Goal: Information Seeking & Learning: Learn about a topic

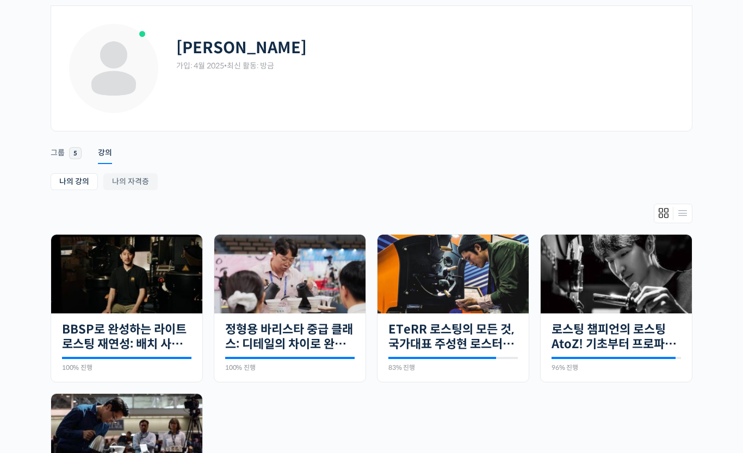
scroll to position [44, 0]
click at [601, 339] on link "로스팅 챔피언의 로스팅 AtoZ! 기초부터 프로파일 설계까지" at bounding box center [615, 337] width 129 height 30
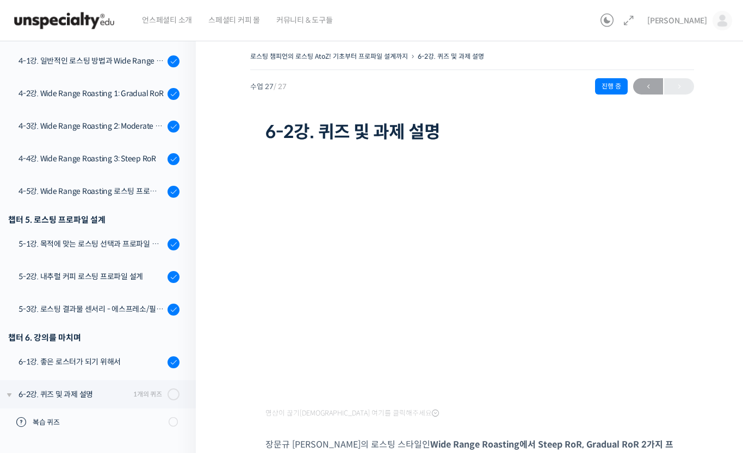
scroll to position [768, 0]
click at [123, 244] on div "5-1강. 목적에 맞는 로스팅 선택과 프로파일 설계" at bounding box center [91, 245] width 146 height 12
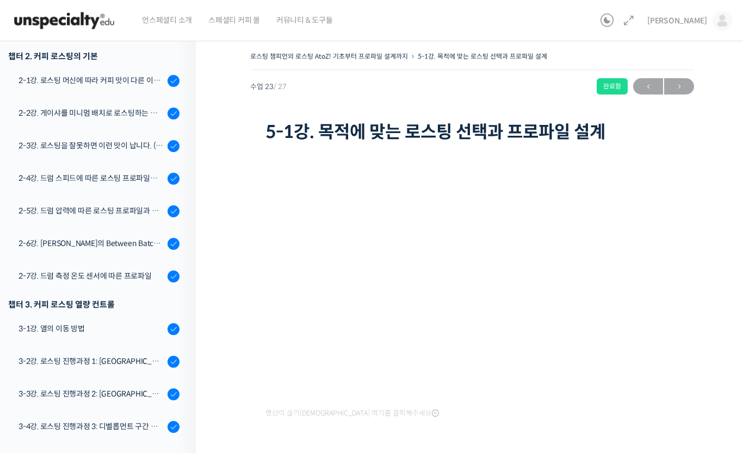
scroll to position [347, 0]
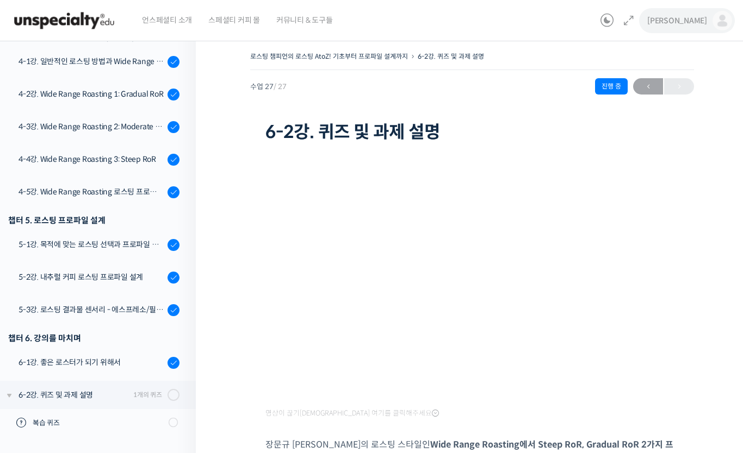
click at [718, 21] on img at bounding box center [722, 21] width 20 height 20
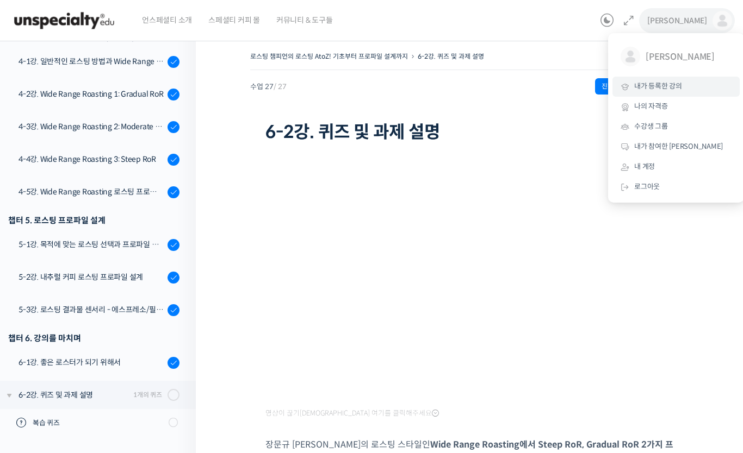
click at [675, 85] on span "내가 등록한 강의" at bounding box center [658, 86] width 48 height 9
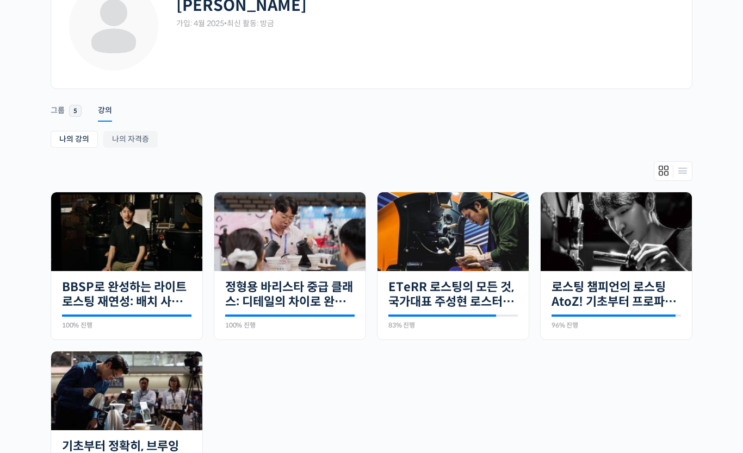
scroll to position [98, 0]
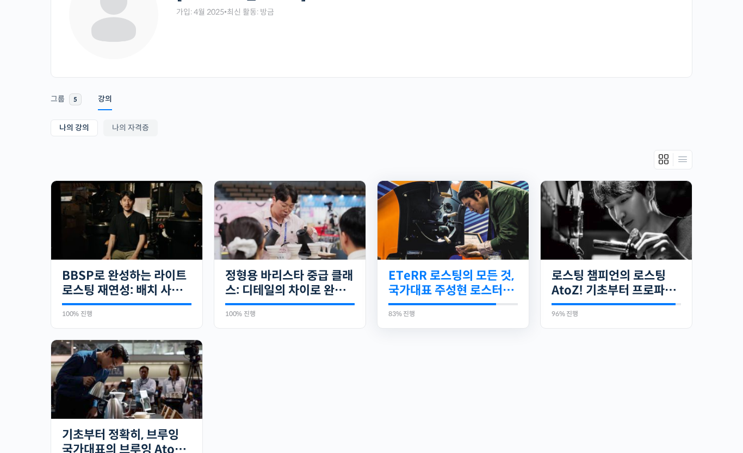
click at [472, 279] on link "ETeRR 로스팅의 모든 것, 국가대표 주성현 로스터의 심화 클래스" at bounding box center [452, 284] width 129 height 30
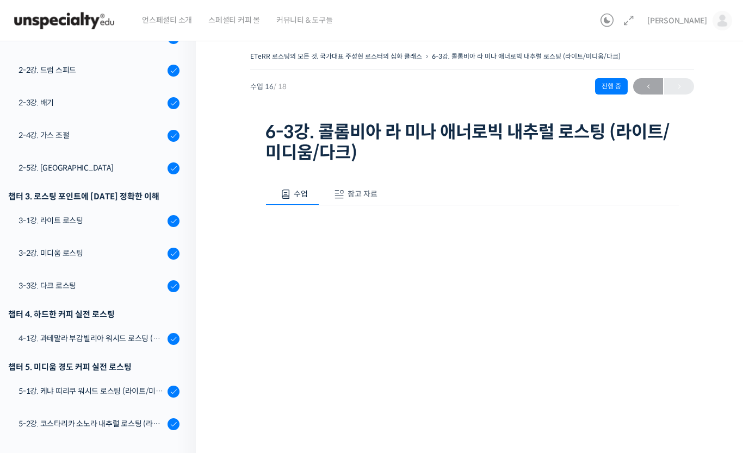
scroll to position [230, 0]
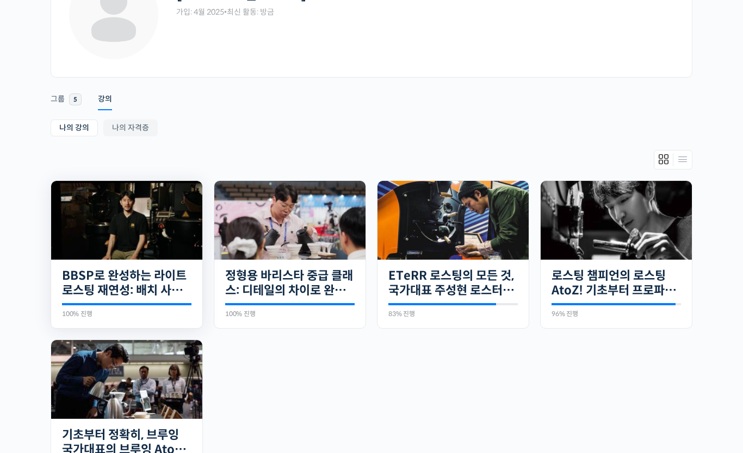
click at [91, 220] on img at bounding box center [126, 220] width 151 height 79
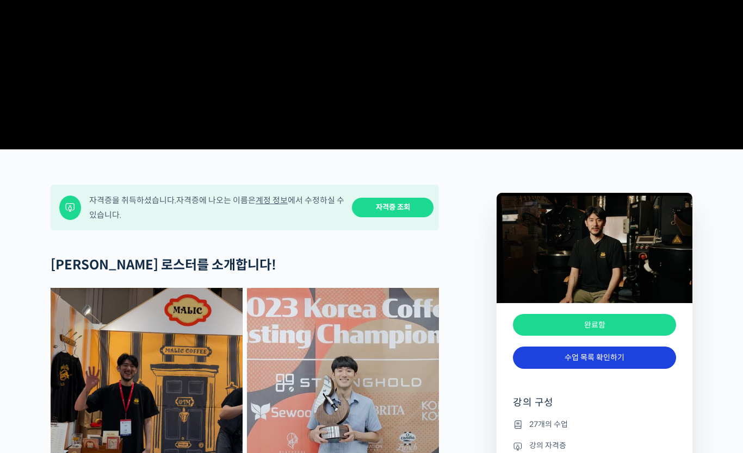
click at [642, 369] on link "수업 목록 확인하기" at bounding box center [594, 358] width 163 height 22
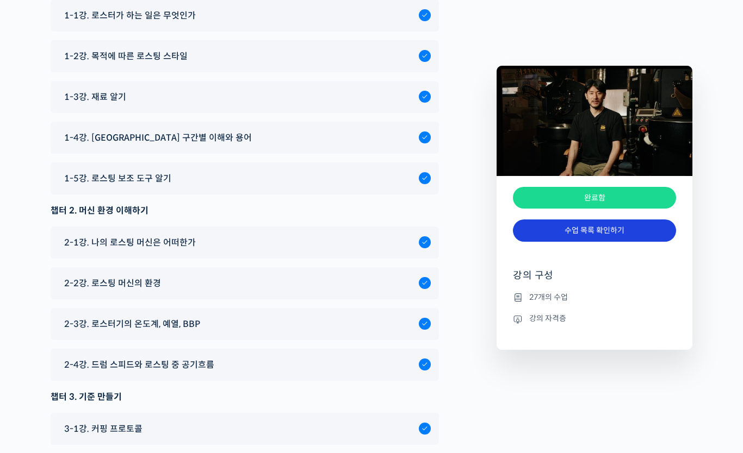
click at [647, 235] on link "수업 목록 확인하기" at bounding box center [594, 231] width 163 height 22
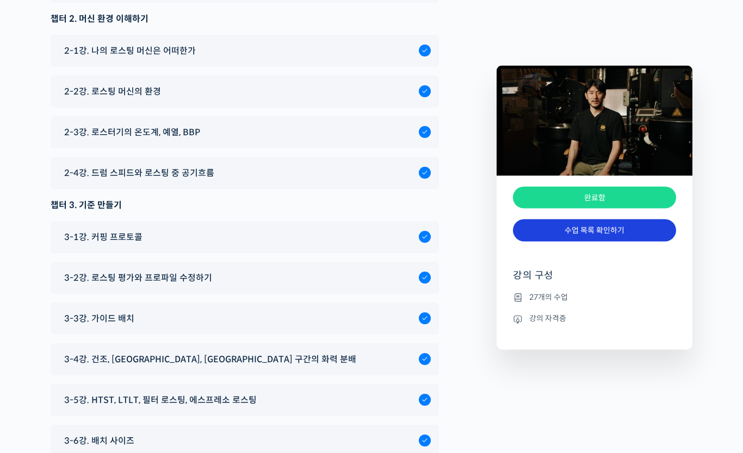
scroll to position [4575, 0]
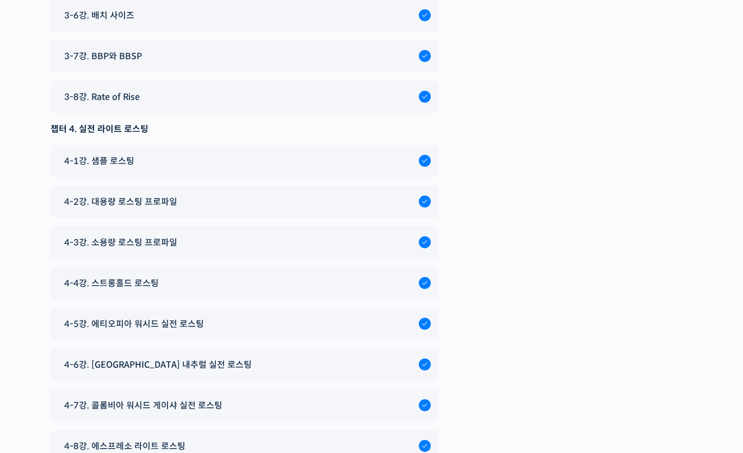
scroll to position [271, 0]
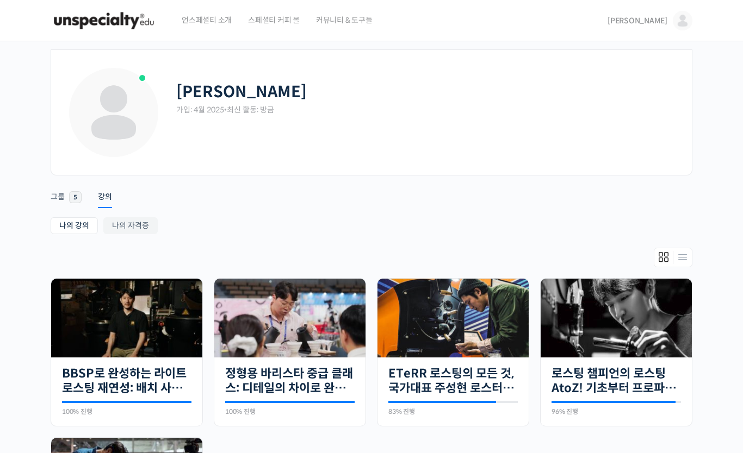
click at [215, 24] on span "언스페셜티 소개" at bounding box center [207, 19] width 50 height 41
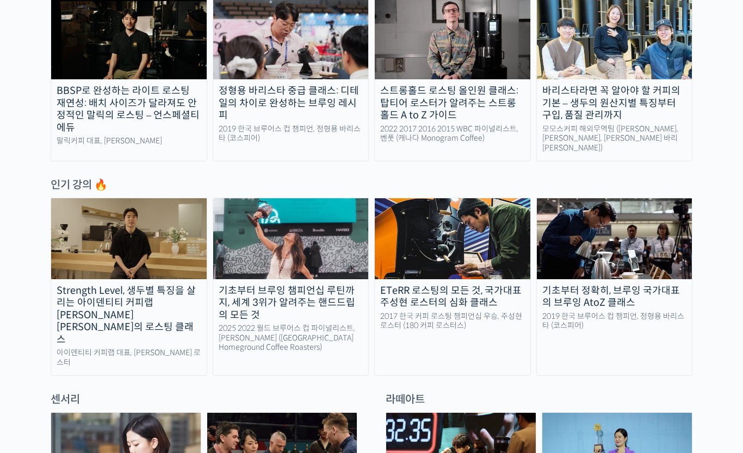
scroll to position [522, 0]
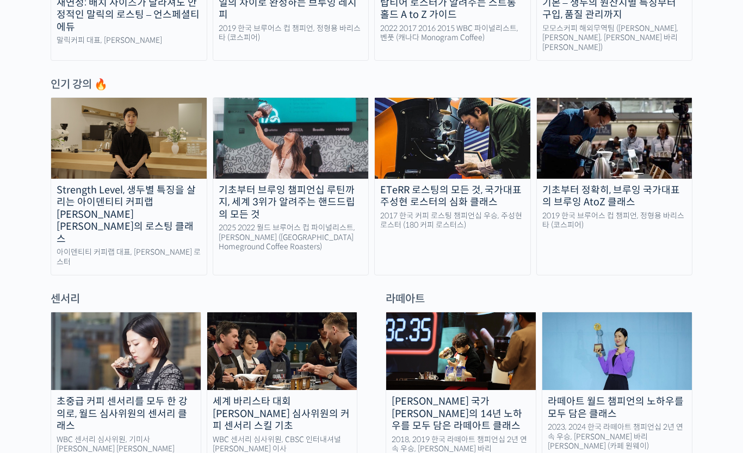
click at [106, 120] on img at bounding box center [129, 138] width 156 height 80
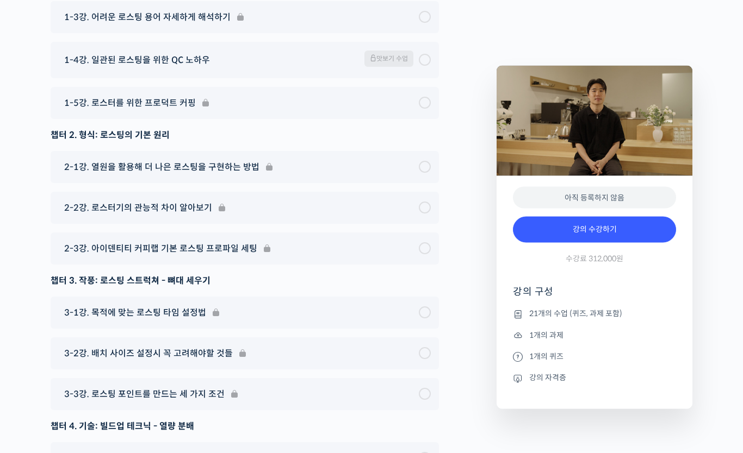
scroll to position [5813, 0]
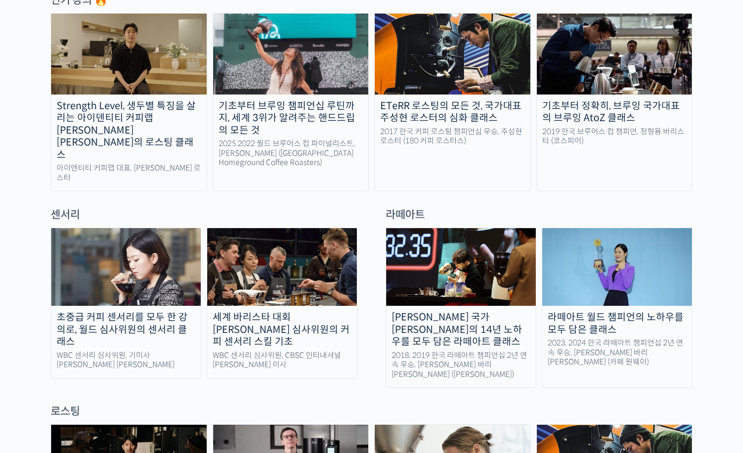
scroll to position [606, 0]
click at [323, 312] on div "세계 바리스타 대회 [PERSON_NAME] 심사위원의 커피 센서리 스킬 기초" at bounding box center [282, 330] width 150 height 37
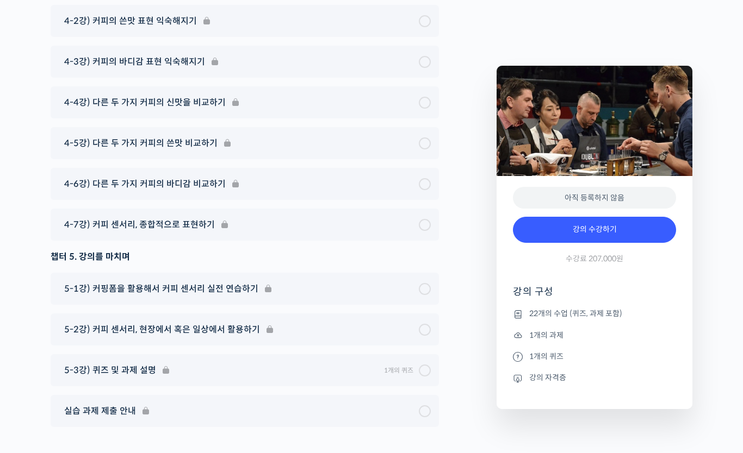
scroll to position [6775, 0]
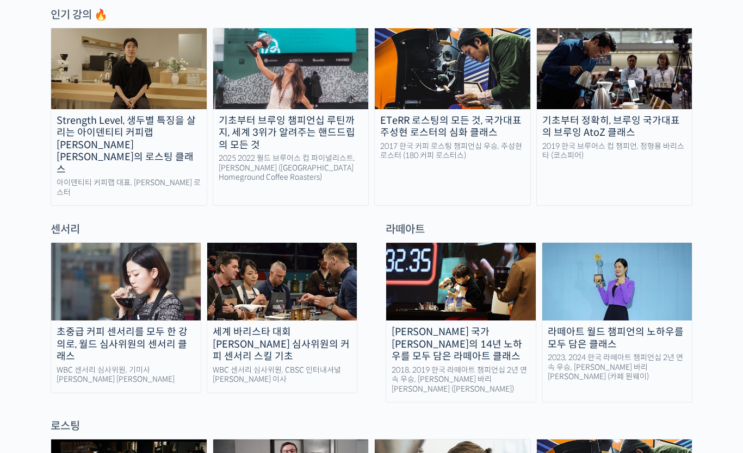
scroll to position [592, 0]
click at [114, 338] on link "초중급 커피 센서리를 모두 한 강의로, 월드 심사위원의 센서리 클래스 WBC 센서리 심사위원, 기미사 [PERSON_NAME] [PERSON_…" at bounding box center [126, 317] width 151 height 151
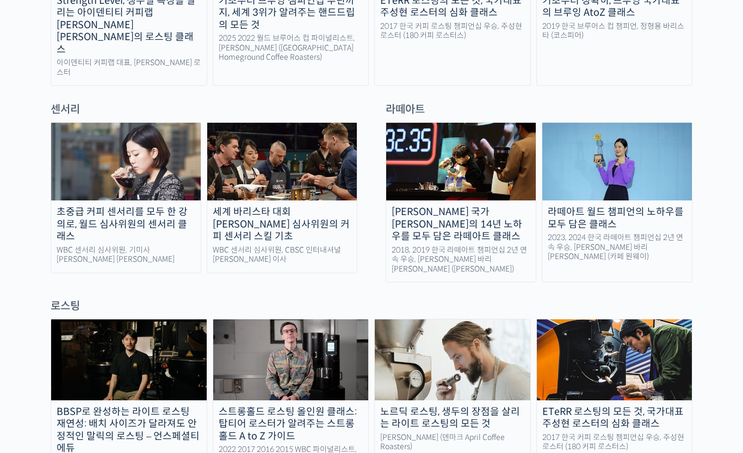
scroll to position [711, 0]
